Goal: Task Accomplishment & Management: Manage account settings

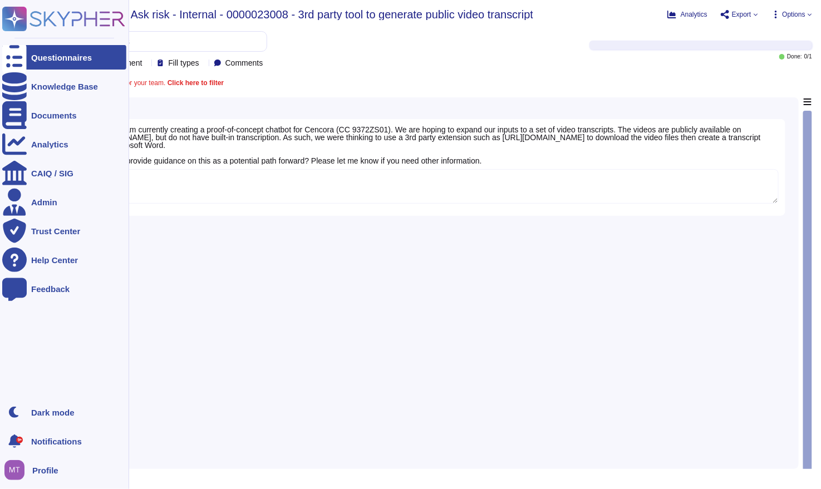
click at [7, 56] on div at bounding box center [14, 57] width 24 height 24
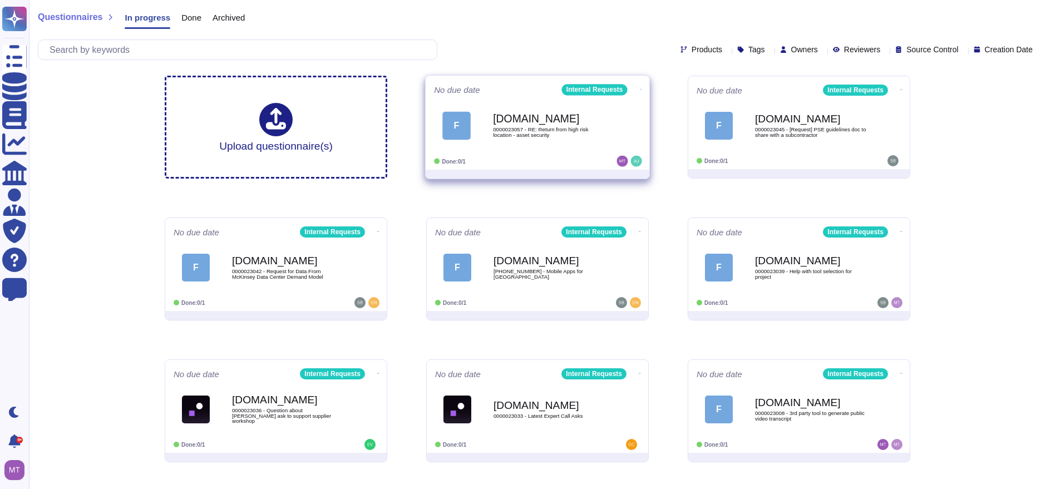
click at [509, 131] on span "0000023057 - RE: Return from high risk location - asset security" at bounding box center [549, 132] width 112 height 11
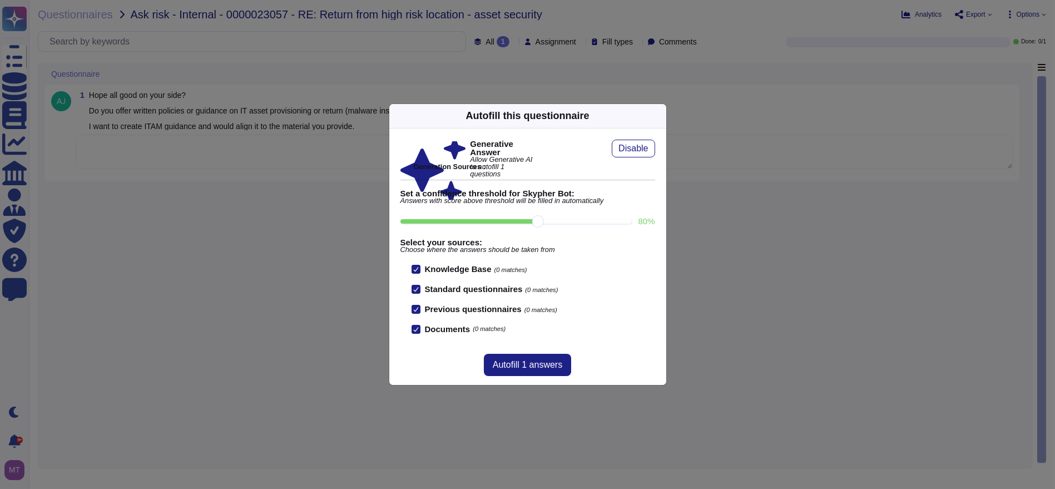
click at [660, 116] on icon at bounding box center [660, 116] width 0 height 0
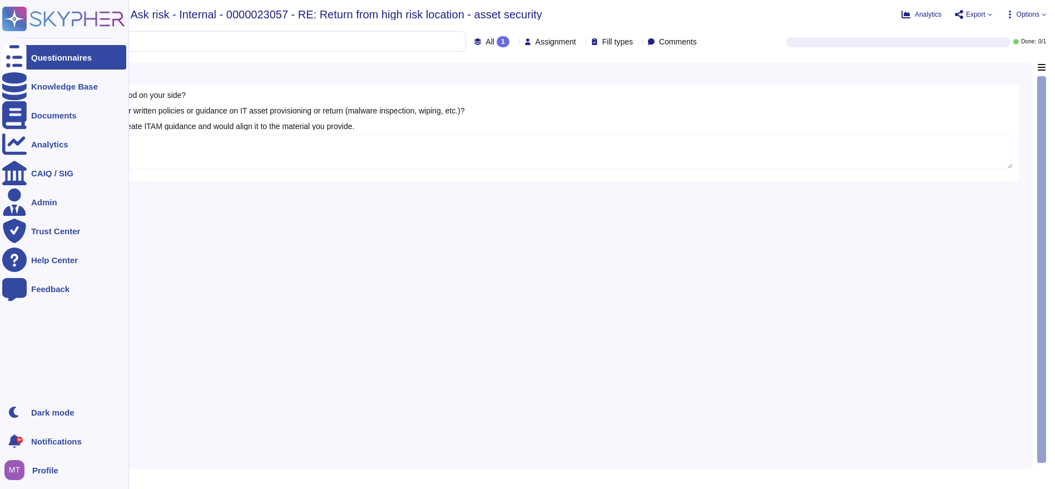
click at [24, 55] on div at bounding box center [14, 57] width 24 height 24
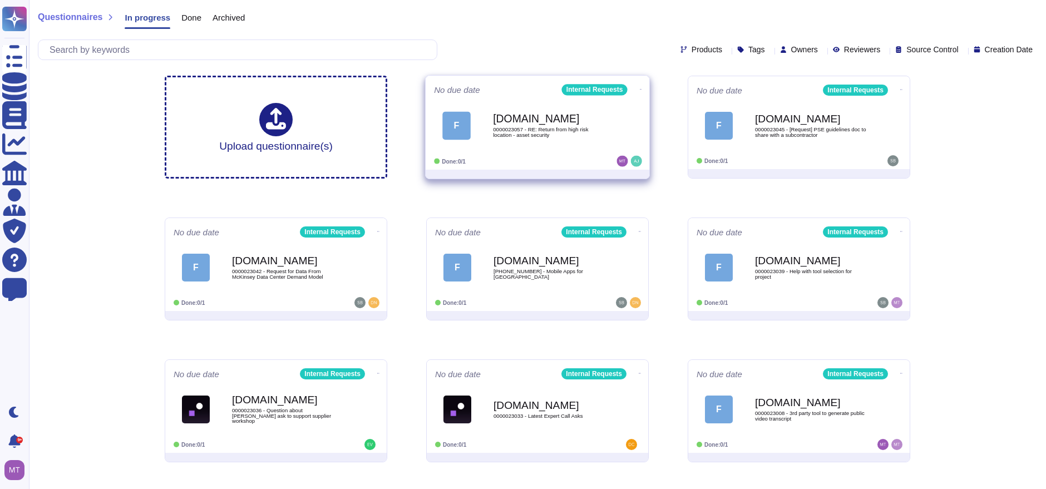
click at [640, 88] on icon at bounding box center [641, 89] width 2 height 3
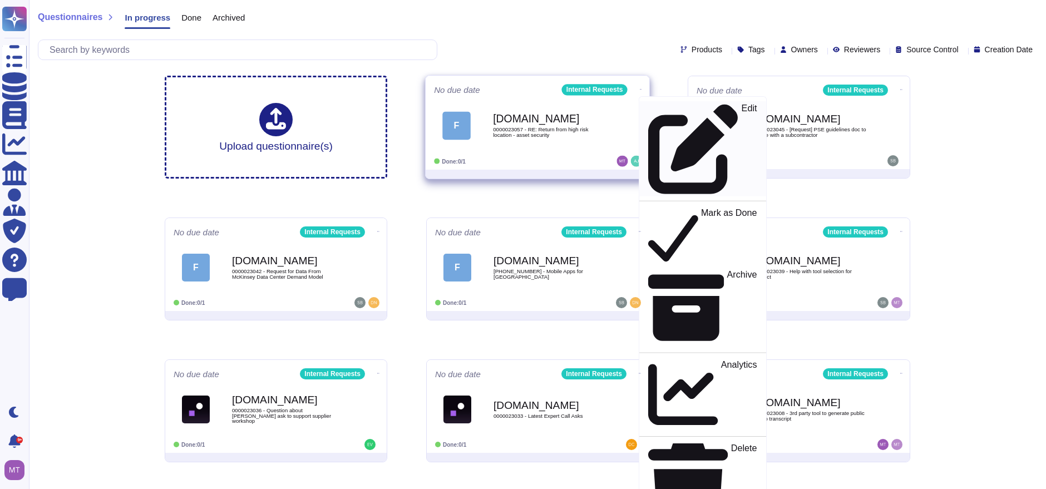
click at [671, 107] on div "Edit" at bounding box center [702, 148] width 108 height 91
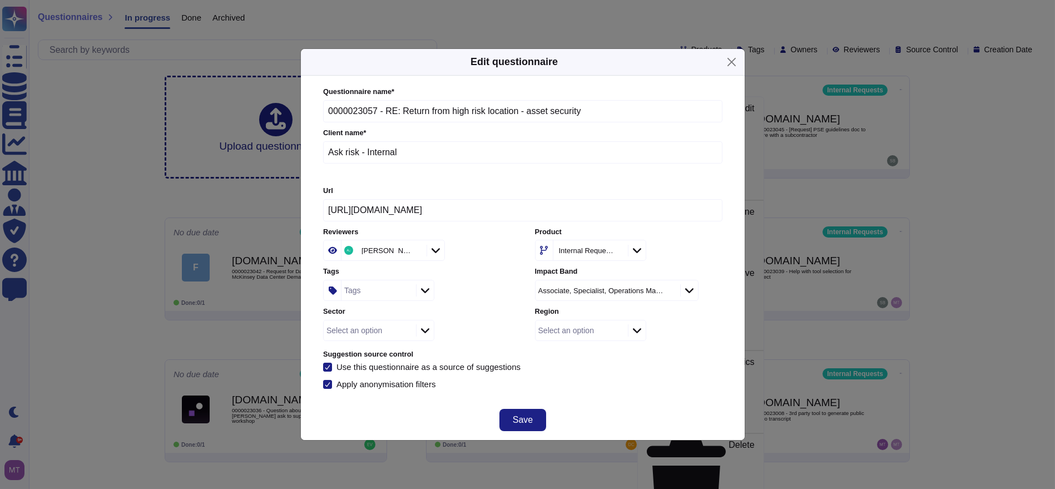
click at [564, 331] on div "Select an option" at bounding box center [566, 331] width 56 height 8
type input "eu"
click at [572, 224] on div "Europe" at bounding box center [605, 219] width 129 height 25
click at [529, 416] on span "Save" at bounding box center [523, 420] width 20 height 9
